Goal: Task Accomplishment & Management: Manage account settings

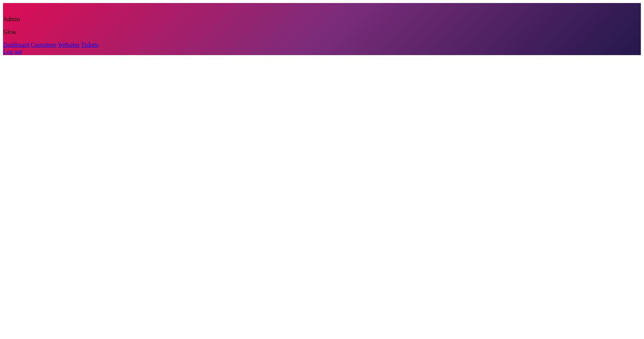
click at [31, 48] on link "Customers" at bounding box center [44, 44] width 26 height 6
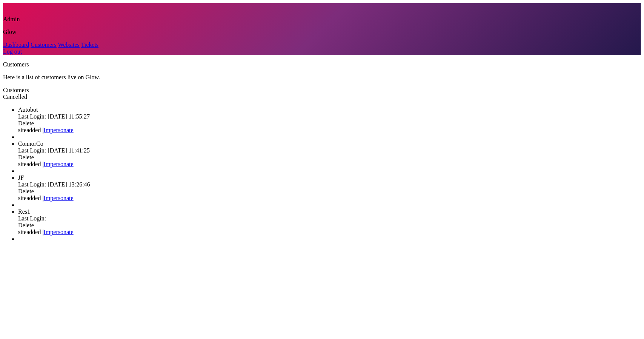
click at [74, 161] on link "Impersonate" at bounding box center [59, 164] width 30 height 6
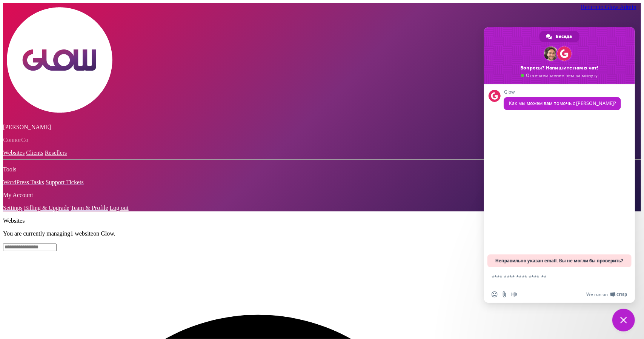
click at [625, 320] on span "Закрыть чат" at bounding box center [623, 319] width 7 height 7
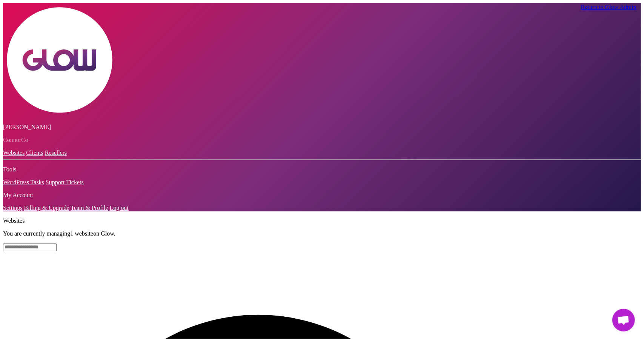
click at [24, 211] on link "Billing & Upgrade" at bounding box center [46, 207] width 45 height 6
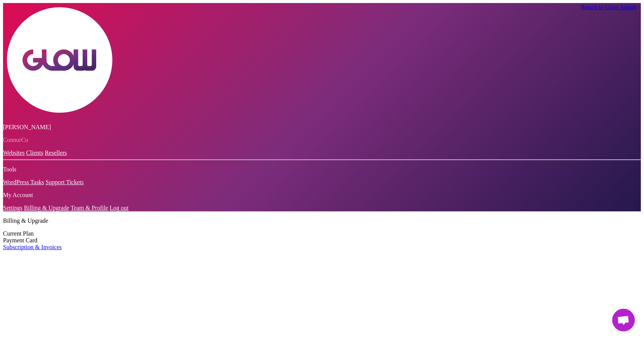
click at [173, 244] on link "Subscription & Invoices" at bounding box center [322, 247] width 638 height 7
click at [138, 237] on div "Payment Card" at bounding box center [322, 240] width 638 height 7
click at [152, 230] on div "Current Plan" at bounding box center [322, 233] width 638 height 7
click at [25, 149] on link "Websites" at bounding box center [13, 152] width 21 height 6
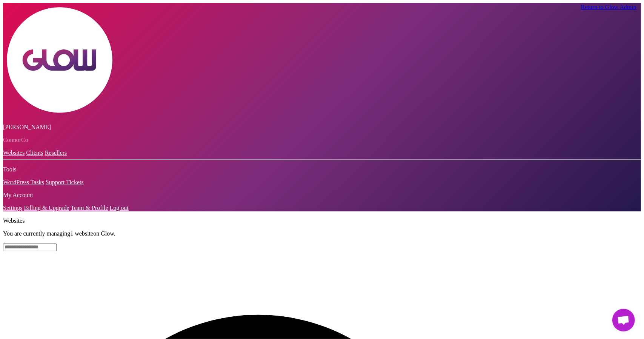
click at [110, 211] on link "Log out" at bounding box center [119, 207] width 19 height 6
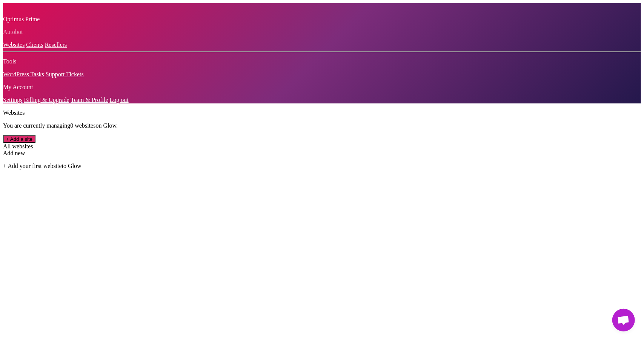
click at [34, 103] on link "Billing & Upgrade" at bounding box center [46, 100] width 45 height 6
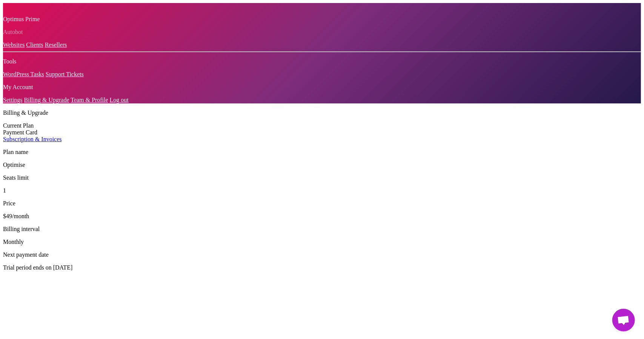
click at [155, 129] on div "Payment Card" at bounding box center [322, 132] width 638 height 7
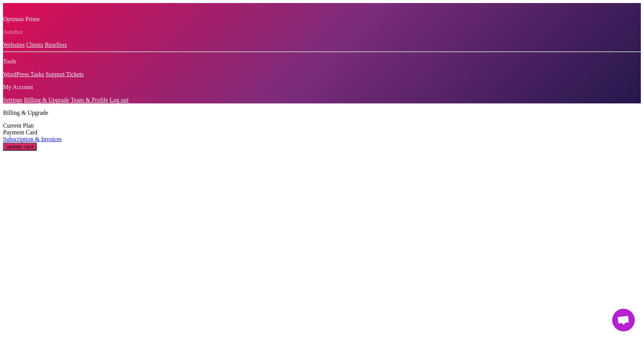
click at [151, 122] on div "Current Plan" at bounding box center [322, 125] width 638 height 7
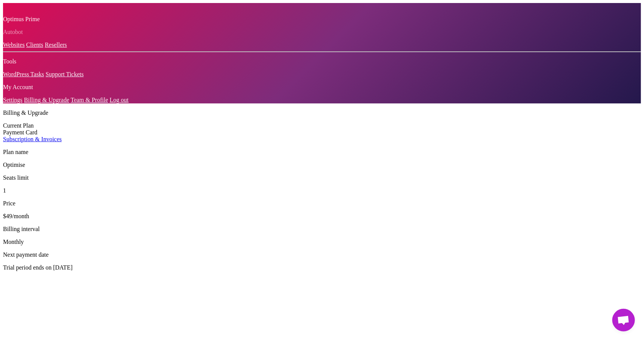
click at [152, 129] on div "Payment Card" at bounding box center [322, 132] width 638 height 7
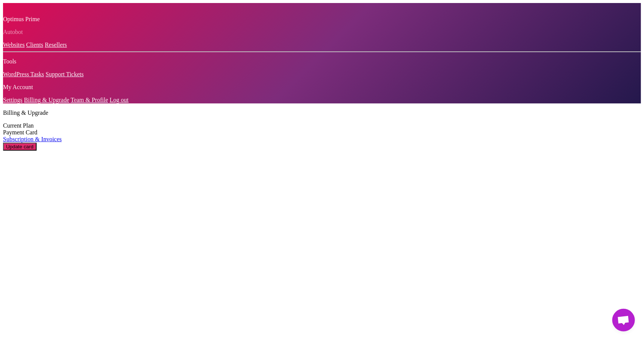
click at [152, 136] on div "Subscription & Invoices" at bounding box center [322, 139] width 638 height 7
click at [110, 103] on link "Log out" at bounding box center [119, 100] width 19 height 6
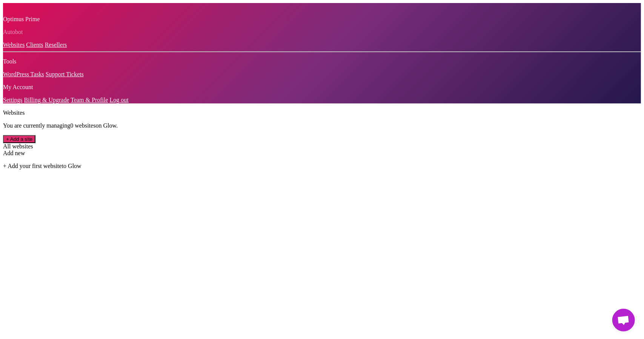
click at [28, 103] on link "Billing & Upgrade" at bounding box center [46, 100] width 45 height 6
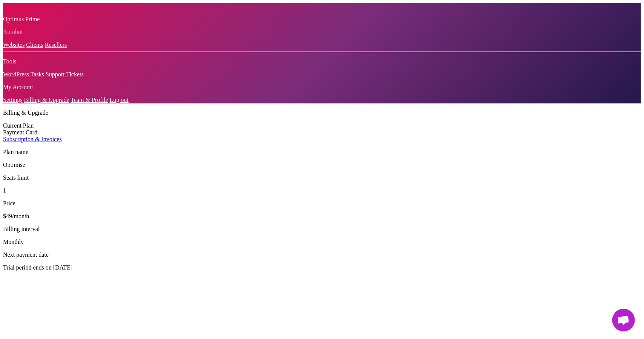
click at [150, 136] on div "Subscription & Invoices" at bounding box center [322, 139] width 638 height 7
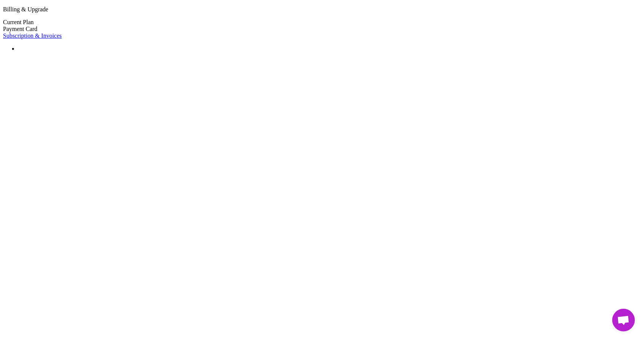
click at [70, 39] on div "Subscription & Invoices" at bounding box center [322, 35] width 638 height 7
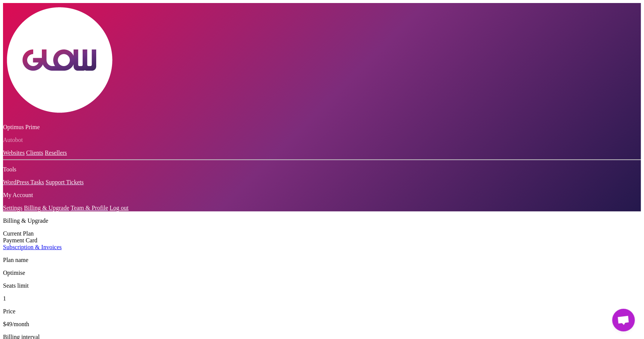
click at [110, 211] on link "Log out" at bounding box center [119, 207] width 19 height 6
